Goal: Check status: Check status

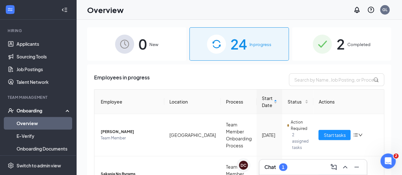
click at [348, 46] on span "Completed" at bounding box center [358, 44] width 23 height 6
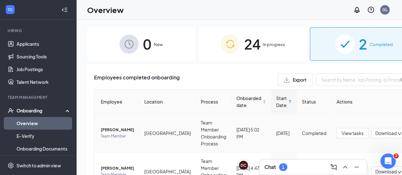
click at [116, 133] on span "Team Member" at bounding box center [117, 136] width 33 height 6
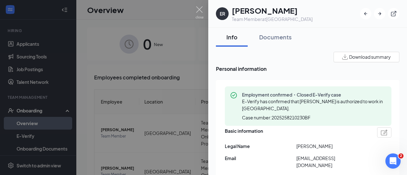
click at [88, 117] on div at bounding box center [203, 87] width 407 height 175
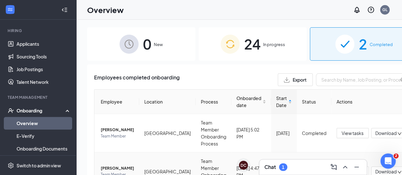
click at [116, 165] on span "[PERSON_NAME]" at bounding box center [117, 168] width 33 height 6
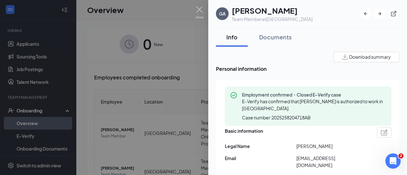
drag, startPoint x: 116, startPoint y: 165, endPoint x: 94, endPoint y: 34, distance: 132.8
click at [94, 34] on div at bounding box center [203, 87] width 407 height 175
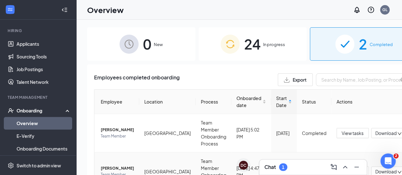
click at [115, 170] on span "[PERSON_NAME]" at bounding box center [117, 168] width 33 height 6
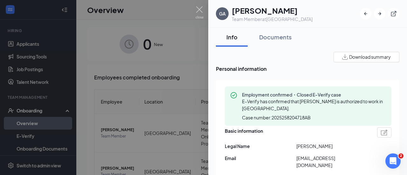
click at [104, 161] on div at bounding box center [203, 87] width 407 height 175
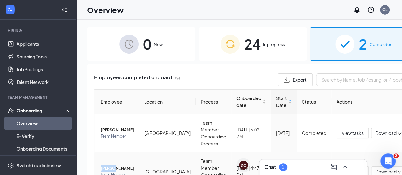
click at [104, 161] on td "[PERSON_NAME] Team Member" at bounding box center [116, 172] width 45 height 38
click at [108, 161] on td "[PERSON_NAME] Team Member" at bounding box center [116, 172] width 45 height 38
click at [109, 175] on span "Team Member" at bounding box center [117, 175] width 33 height 6
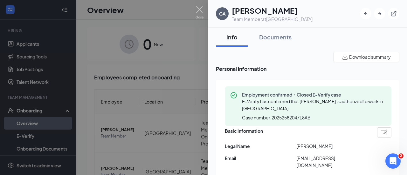
click at [102, 35] on div at bounding box center [203, 87] width 407 height 175
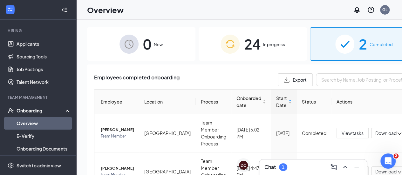
drag, startPoint x: 102, startPoint y: 35, endPoint x: 102, endPoint y: 30, distance: 5.1
click at [102, 30] on div "0 New" at bounding box center [141, 43] width 108 height 33
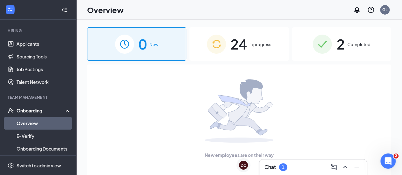
click at [184, 15] on div "Overview GL" at bounding box center [239, 10] width 326 height 20
click at [255, 49] on div "24 In progress" at bounding box center [239, 43] width 99 height 33
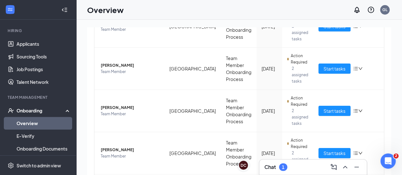
scroll to position [319, 0]
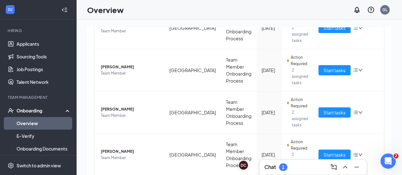
drag, startPoint x: 389, startPoint y: 115, endPoint x: 12, endPoint y: 7, distance: 392.9
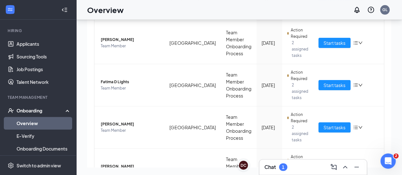
scroll to position [319, 0]
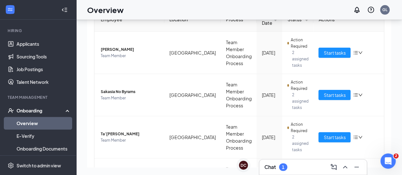
scroll to position [50, 0]
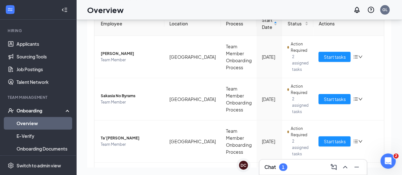
click at [394, 62] on div "0 New 24 In progress 2 Completed Employees in progress Employee Location Proces…" at bounding box center [239, 83] width 326 height 184
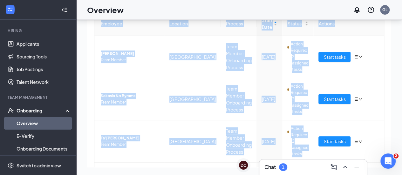
click at [394, 62] on div "0 New 24 In progress 2 Completed Employees in progress Employee Location Proces…" at bounding box center [239, 83] width 326 height 184
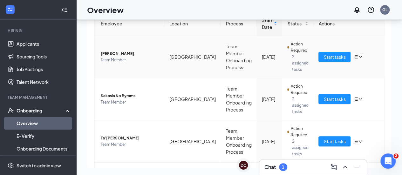
click at [357, 67] on td "Start tasks" at bounding box center [349, 57] width 71 height 42
click at [351, 65] on td "Start tasks" at bounding box center [349, 57] width 71 height 42
click at [348, 64] on td "Start tasks" at bounding box center [349, 57] width 71 height 42
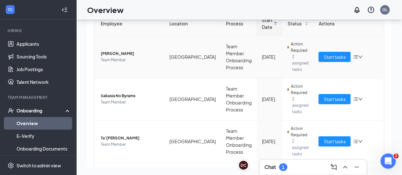
click at [348, 64] on td "Start tasks" at bounding box center [349, 57] width 71 height 42
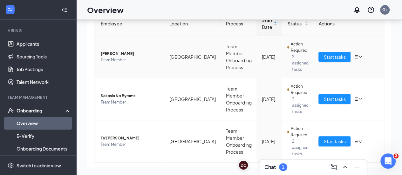
click at [348, 64] on td "Start tasks" at bounding box center [349, 57] width 71 height 42
click at [359, 78] on td "Start tasks" at bounding box center [349, 99] width 71 height 42
click at [397, 131] on div "0 New 24 In progress 2 Completed Employees in progress Employee Location Proces…" at bounding box center [239, 83] width 326 height 184
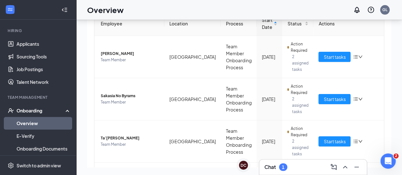
click at [397, 131] on div "0 New 24 In progress 2 Completed Employees in progress Employee Location Proces…" at bounding box center [239, 83] width 326 height 184
click at [393, 150] on div "0 New 24 In progress 2 Completed Employees in progress Employee Location Proces…" at bounding box center [239, 83] width 326 height 184
